Goal: Information Seeking & Learning: Check status

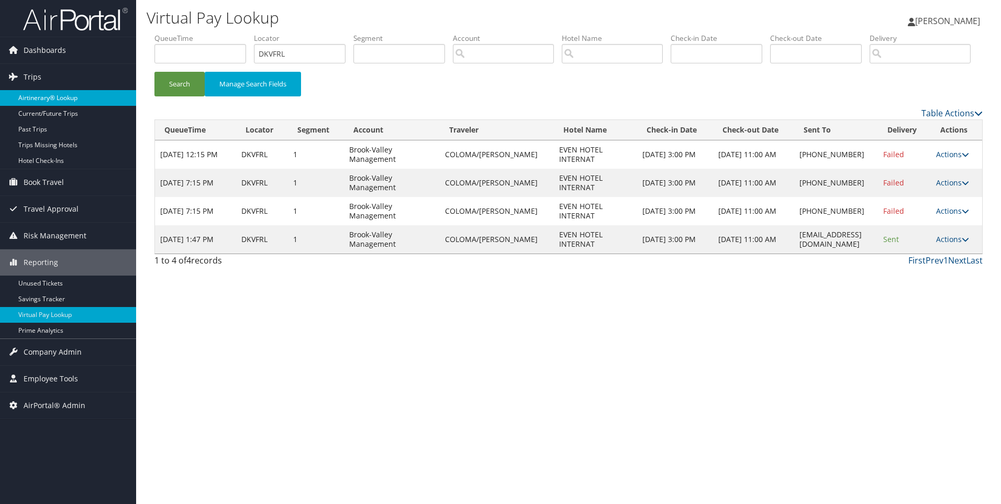
click at [69, 96] on link "Airtinerary® Lookup" at bounding box center [68, 98] width 136 height 16
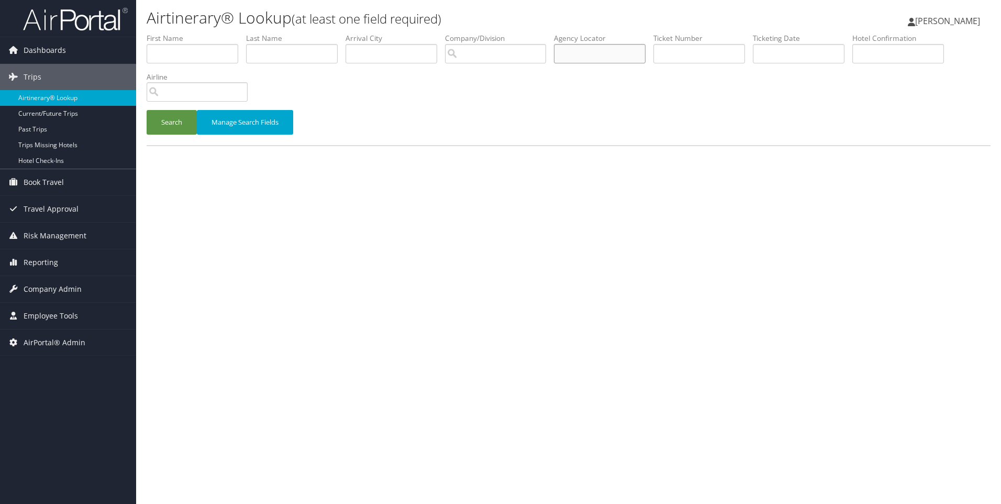
click at [621, 58] on input "text" at bounding box center [600, 53] width 92 height 19
paste input "QXRMKW"
click at [147, 110] on button "Search" at bounding box center [172, 122] width 50 height 25
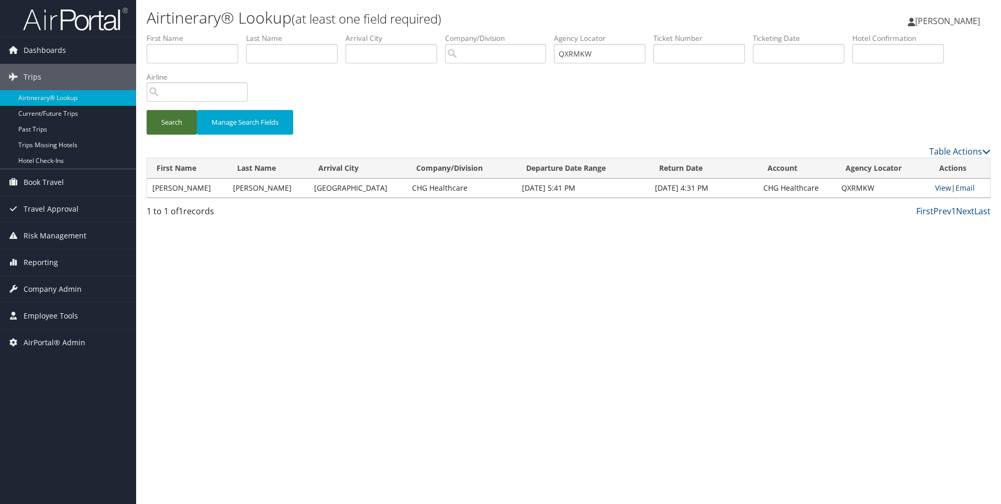
click at [159, 118] on button "Search" at bounding box center [172, 122] width 50 height 25
drag, startPoint x: 611, startPoint y: 58, endPoint x: 546, endPoint y: 49, distance: 66.0
click at [546, 33] on ul "First Name Last Name Departure City Arrival City Company/Division Airport/City …" at bounding box center [569, 33] width 844 height 0
paste input "DJFF6Y"
type input "DJFF6Y"
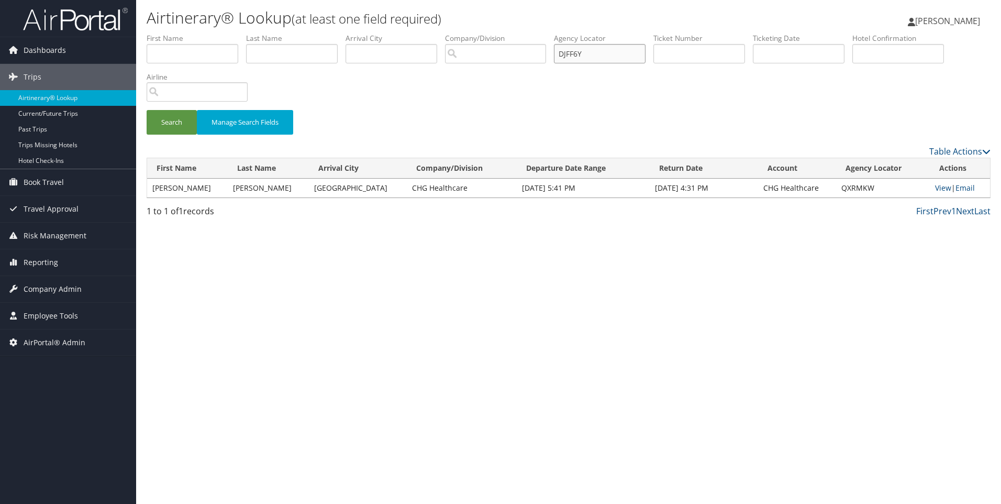
click at [147, 110] on button "Search" at bounding box center [172, 122] width 50 height 25
click at [939, 194] on td "View | Email" at bounding box center [961, 188] width 57 height 19
click at [939, 191] on link "View" at bounding box center [947, 188] width 16 height 10
drag, startPoint x: 649, startPoint y: 57, endPoint x: 553, endPoint y: 50, distance: 96.0
click at [553, 33] on ul "First Name Last Name Departure City Arrival City Company/Division Airport/City …" at bounding box center [569, 33] width 844 height 0
